Goal: Task Accomplishment & Management: Use online tool/utility

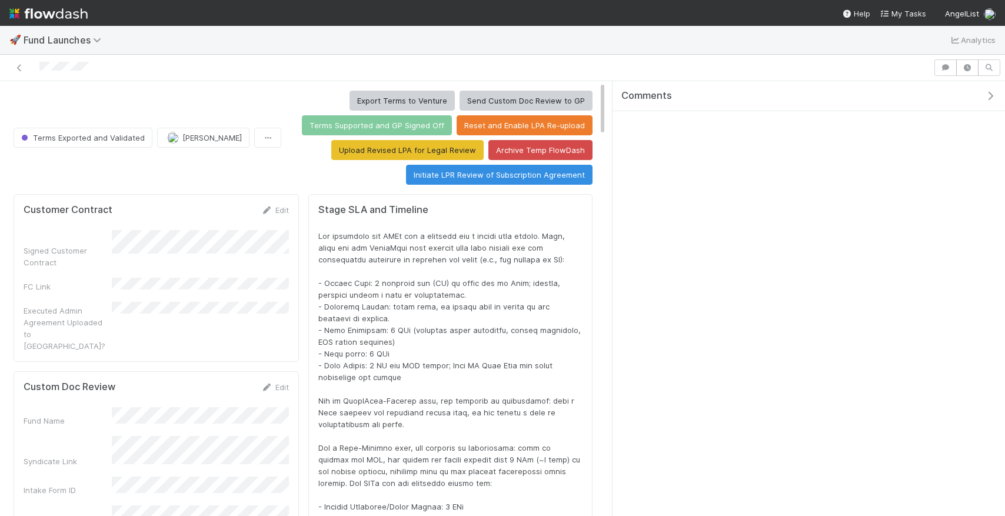
scroll to position [239, 559]
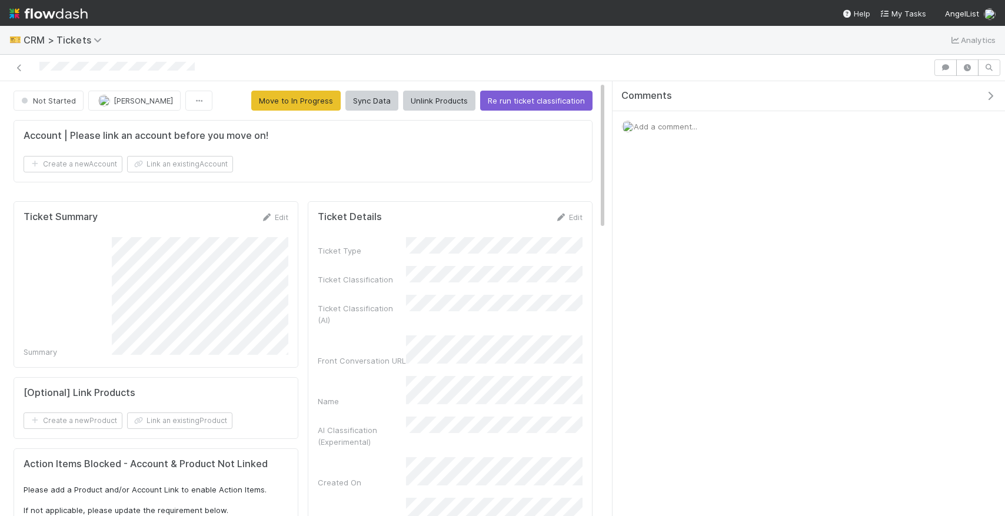
click at [41, 14] on img at bounding box center [48, 14] width 78 height 20
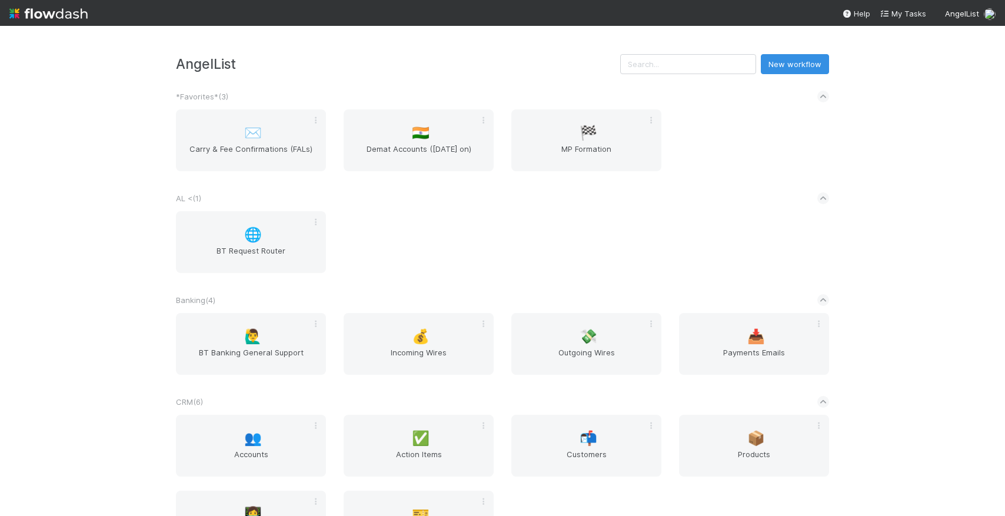
click at [98, 198] on div "AngelList New workflow *Favorites* ( 3 ) ✉️ Carry & Fee Confirmations (FALs) 🇮🇳…" at bounding box center [502, 271] width 1005 height 490
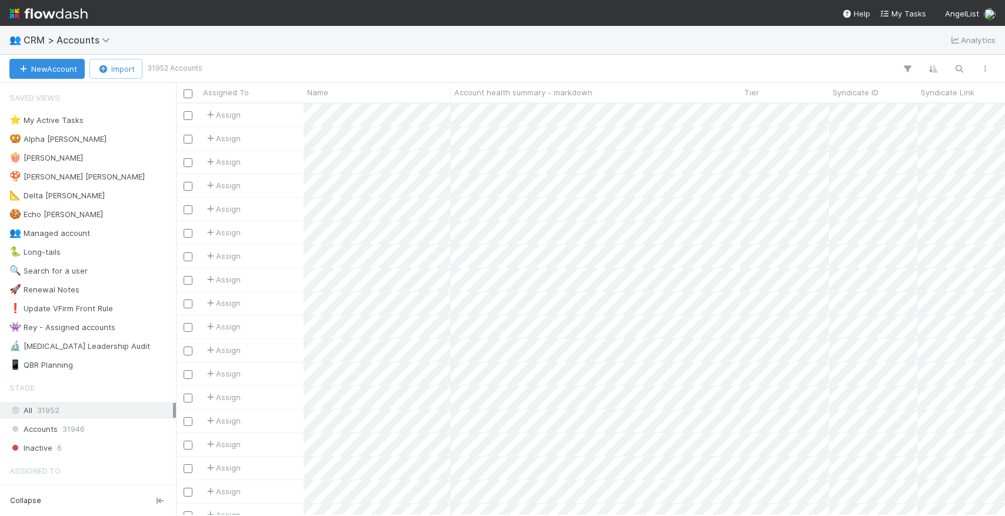
scroll to position [412, 829]
click at [958, 68] on icon "button" at bounding box center [959, 69] width 12 height 11
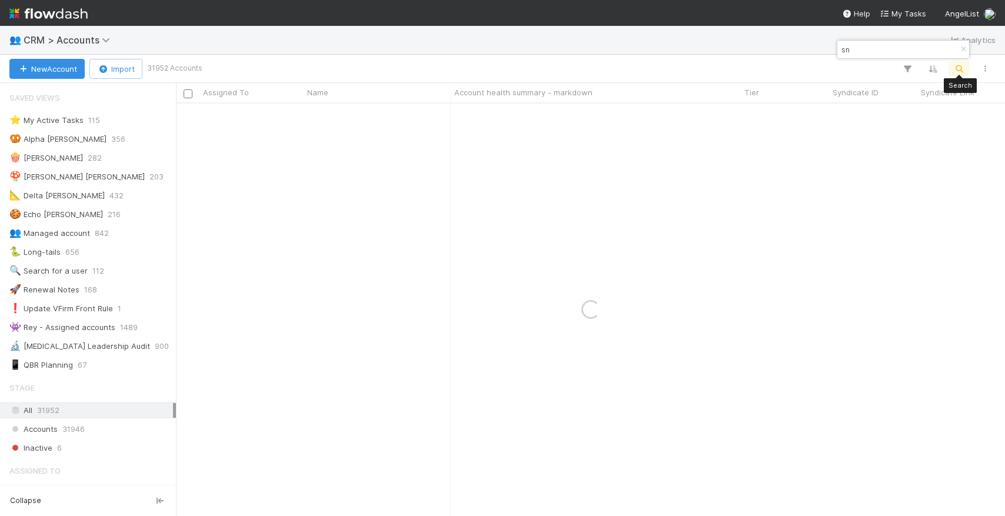
type input "s"
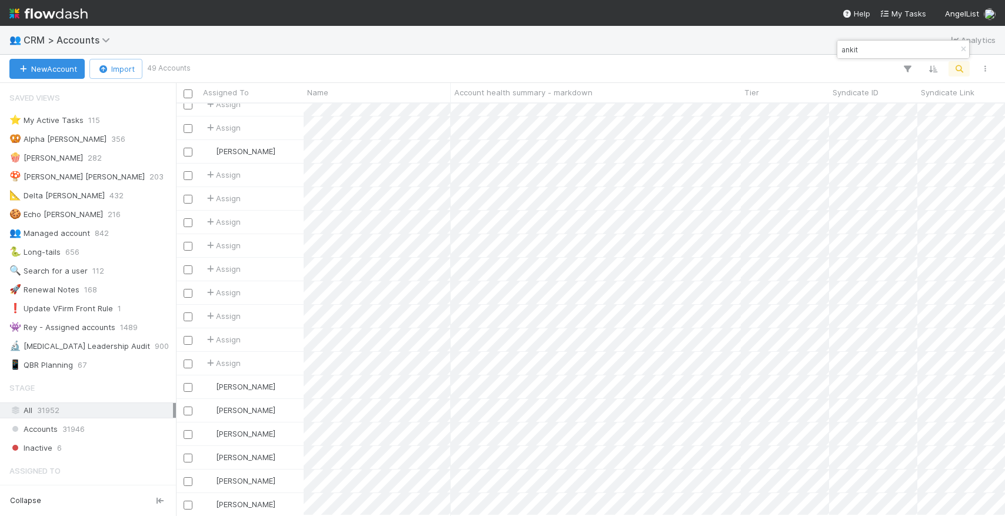
scroll to position [742, 0]
type input "ankit"
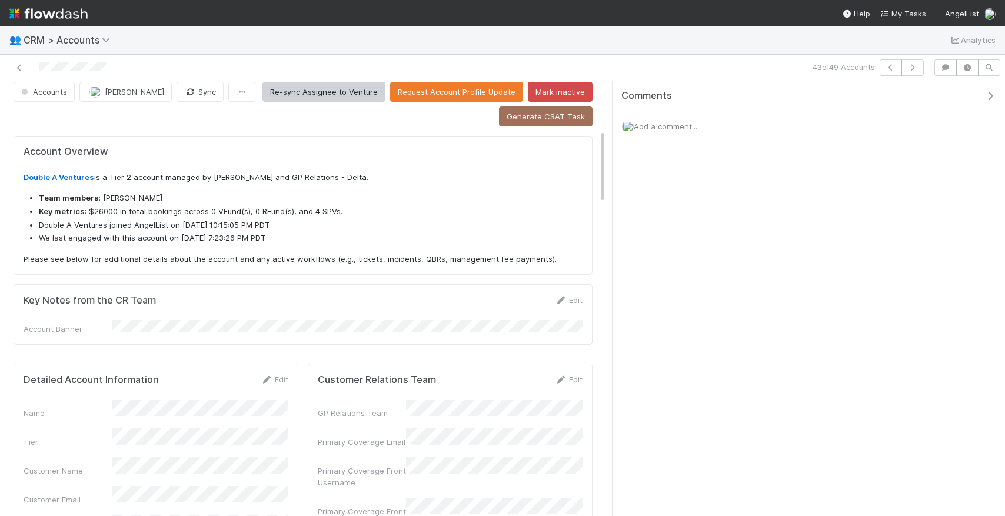
scroll to position [285, 0]
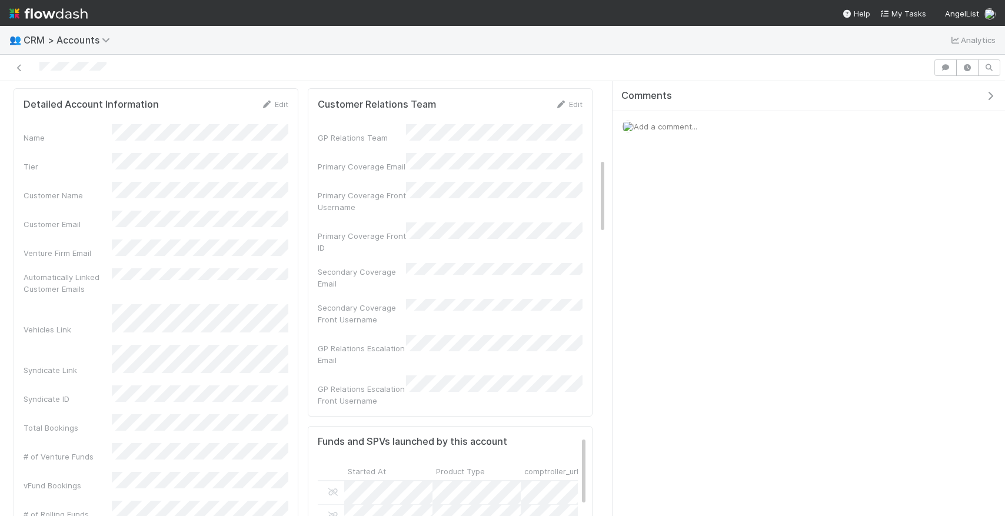
scroll to position [445, 0]
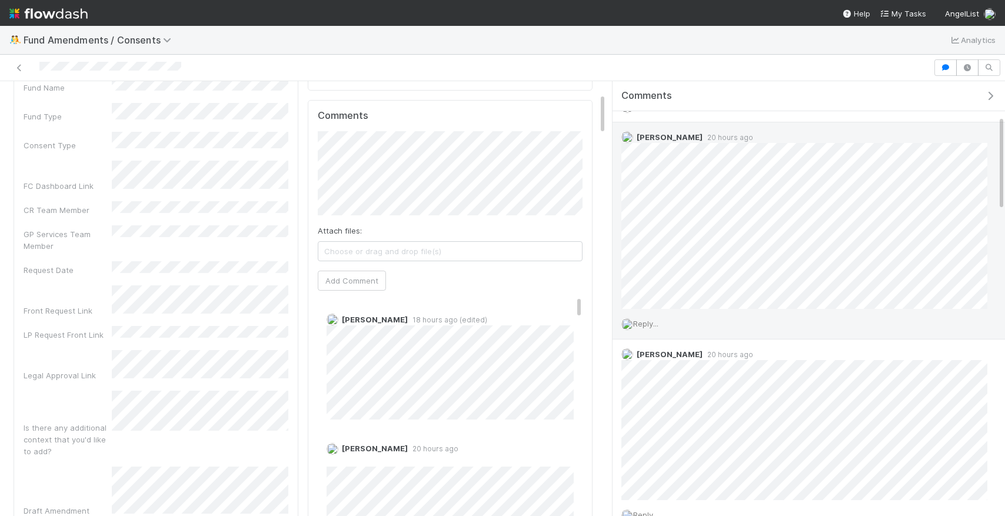
scroll to position [140, 0]
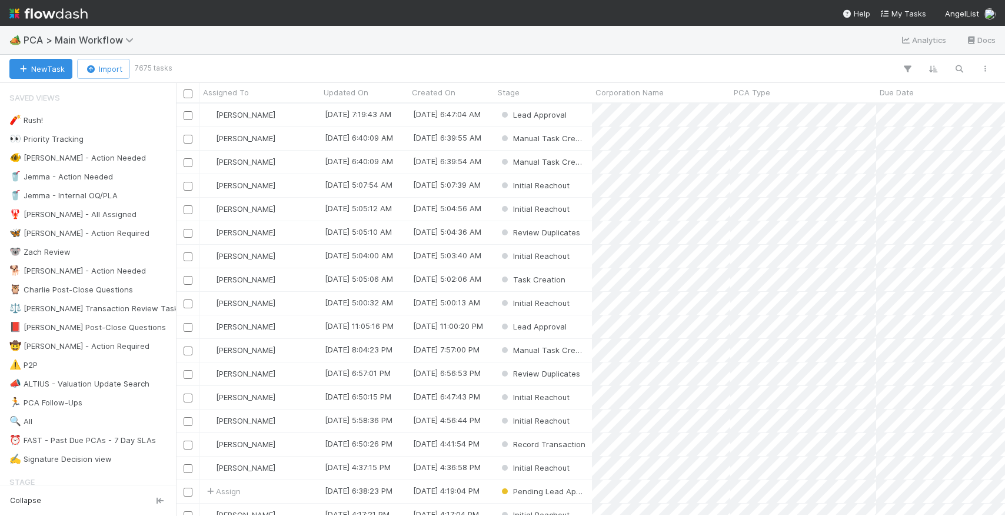
click at [815, 34] on div "🏕️ PCA > Main Workflow Analytics Docs" at bounding box center [502, 40] width 1005 height 28
click at [958, 75] on button "button" at bounding box center [958, 68] width 21 height 15
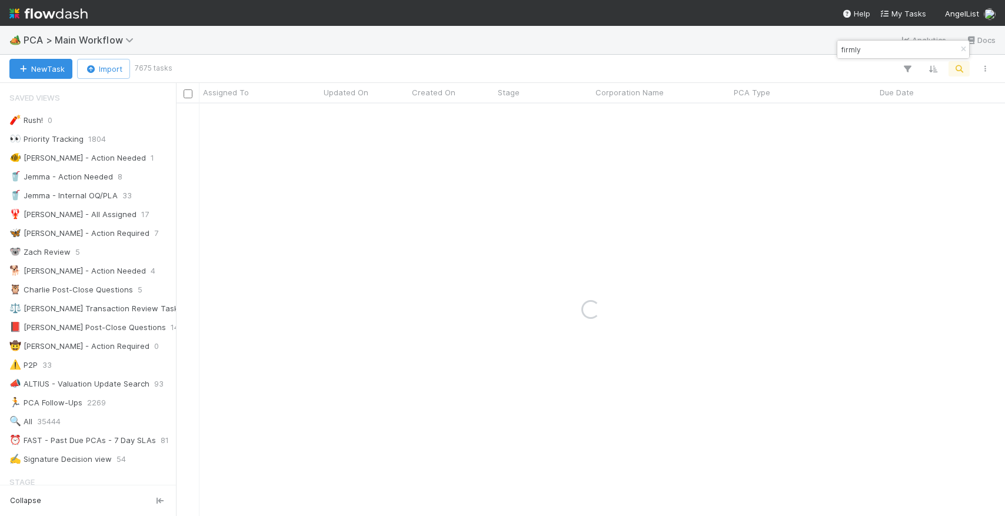
type input "firmly"
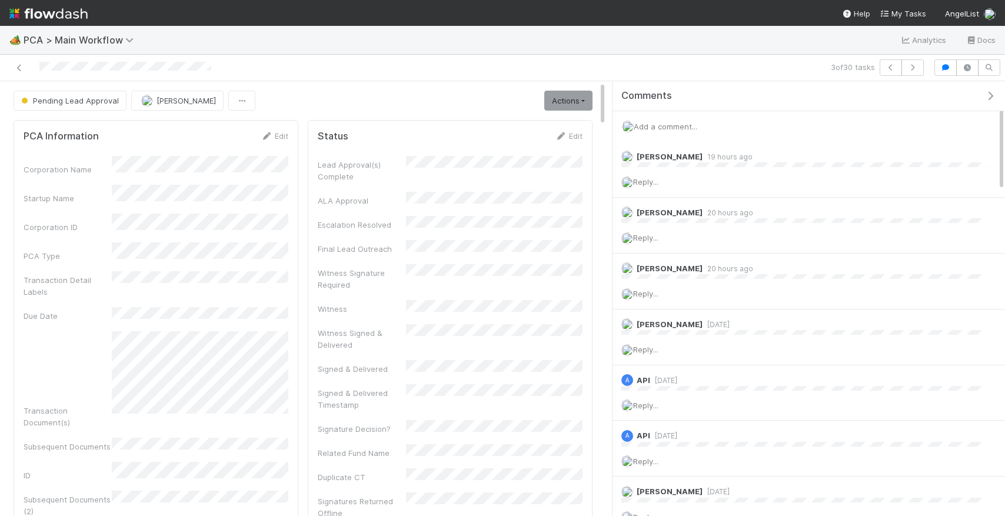
scroll to position [239, 265]
